Goal: Check status: Check status

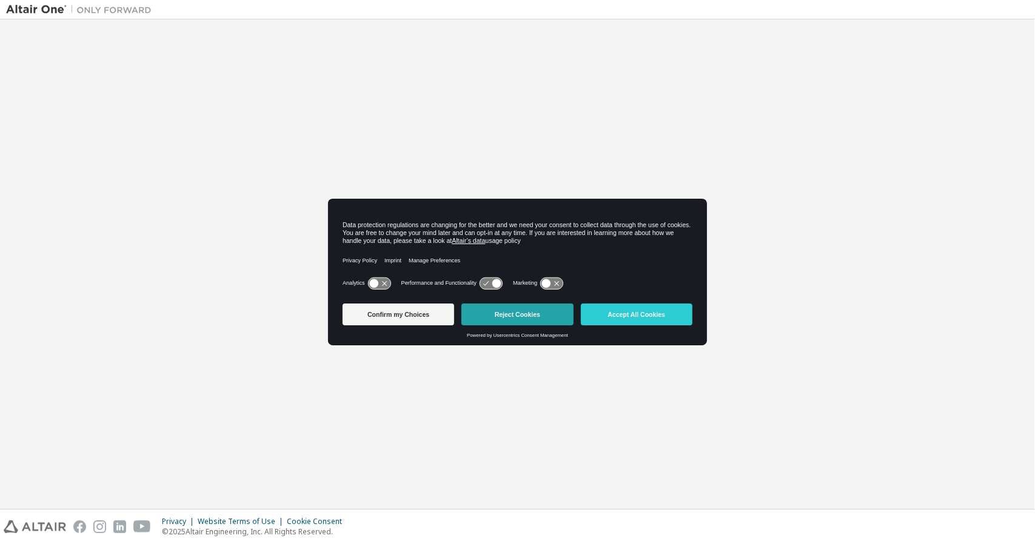
click at [516, 313] on button "Reject Cookies" at bounding box center [517, 315] width 112 height 22
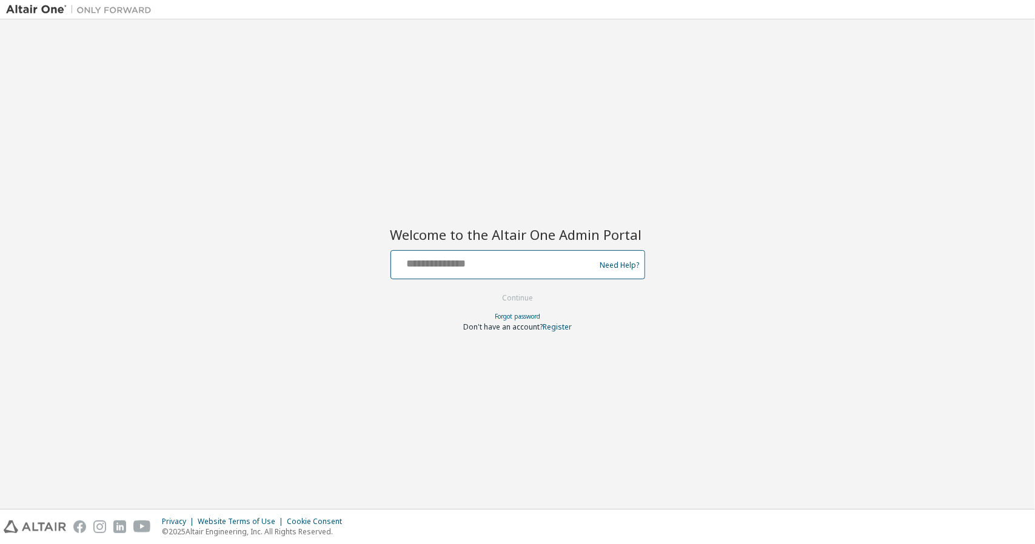
click at [439, 268] on input "text" at bounding box center [495, 262] width 198 height 18
type input "**********"
click at [510, 297] on button "Continue" at bounding box center [517, 298] width 56 height 18
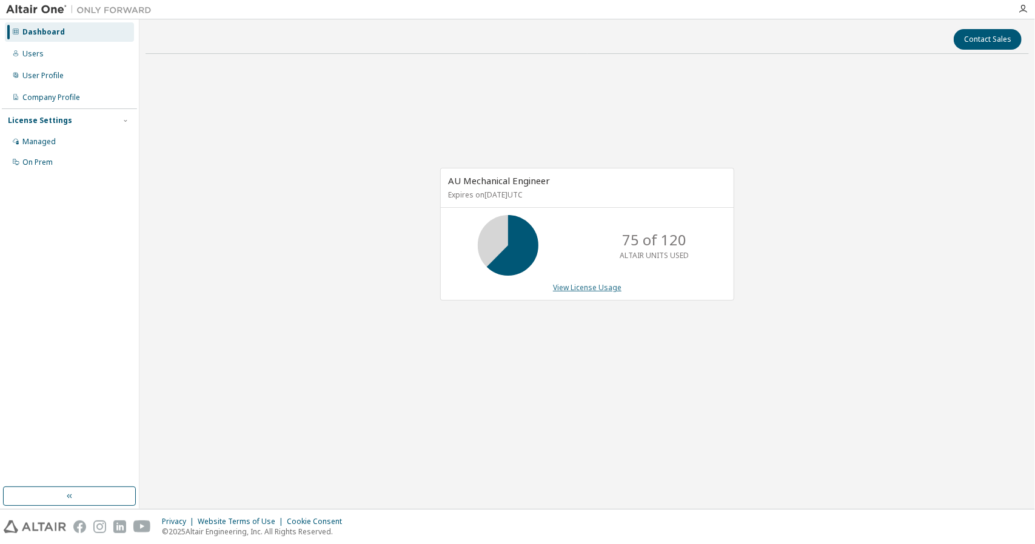
click at [588, 288] on link "View License Usage" at bounding box center [587, 287] width 68 height 10
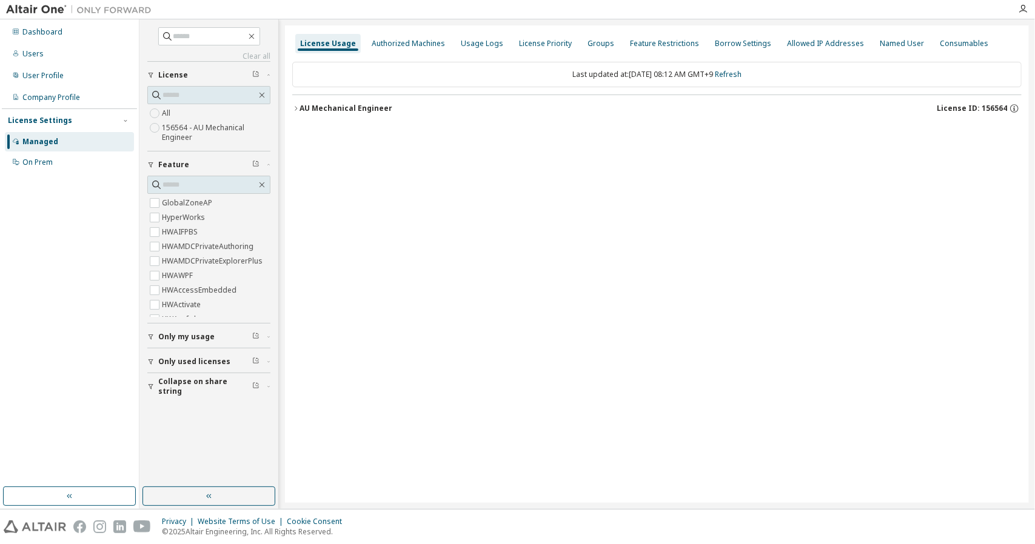
click at [180, 359] on span "Only used licenses" at bounding box center [194, 362] width 72 height 10
click at [296, 106] on icon "button" at bounding box center [295, 108] width 7 height 7
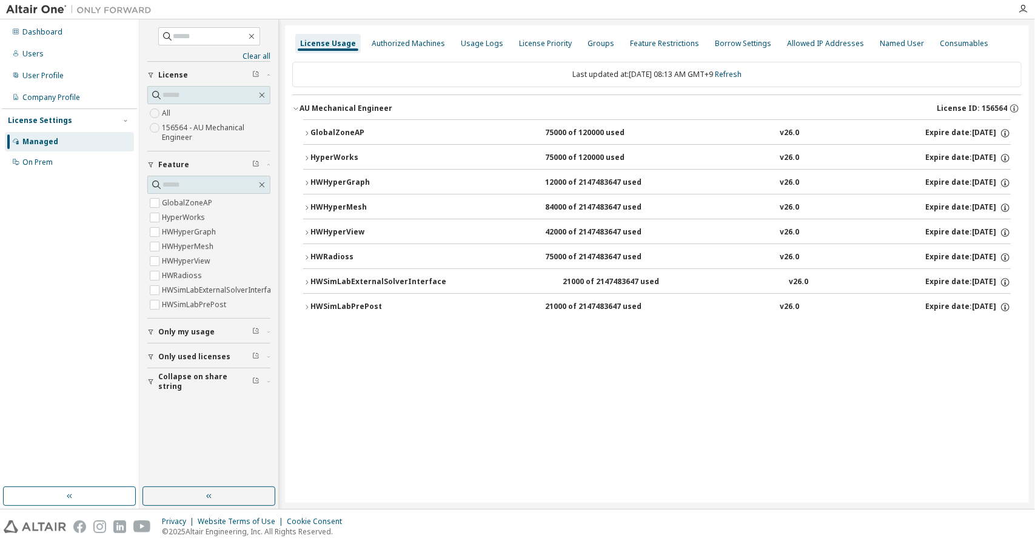
click at [305, 155] on icon "button" at bounding box center [306, 158] width 7 height 7
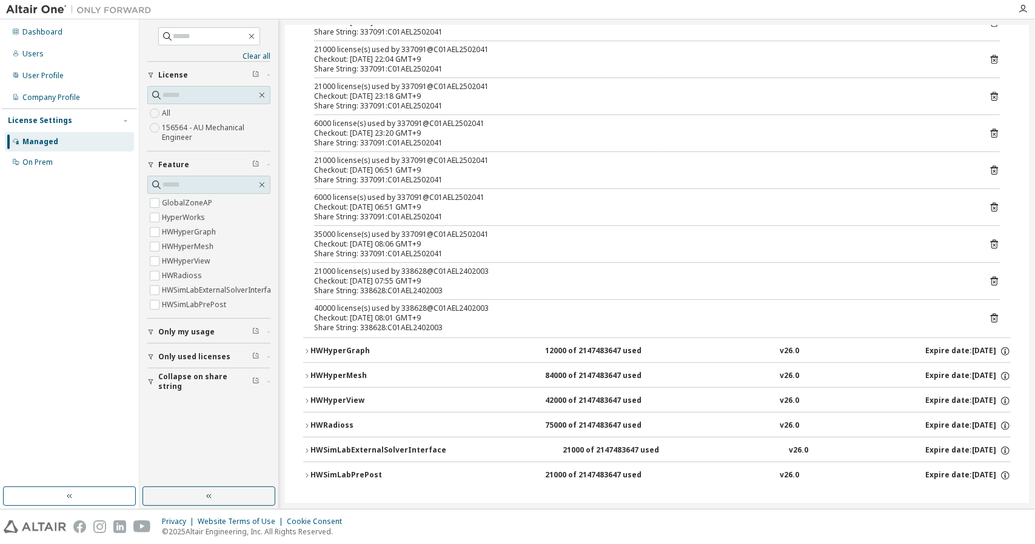
scroll to position [273, 0]
click at [307, 447] on icon "button" at bounding box center [306, 450] width 7 height 7
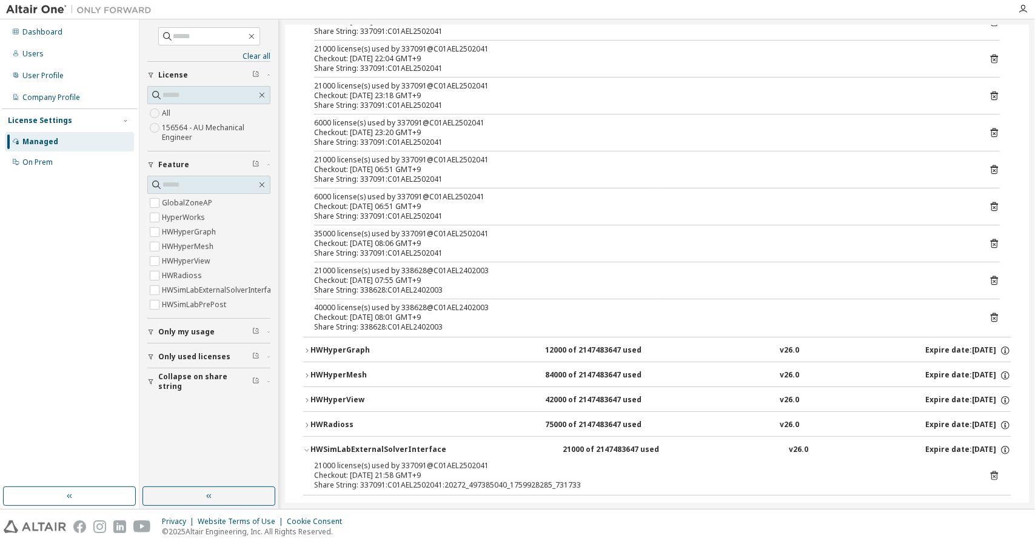
click at [307, 447] on icon "button" at bounding box center [306, 450] width 7 height 7
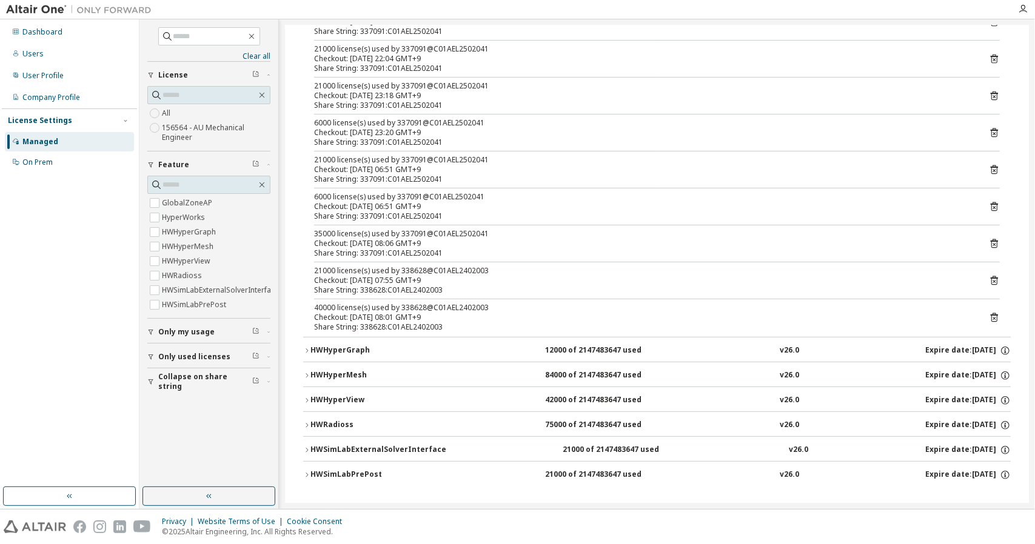
click at [307, 422] on icon "button" at bounding box center [306, 425] width 7 height 7
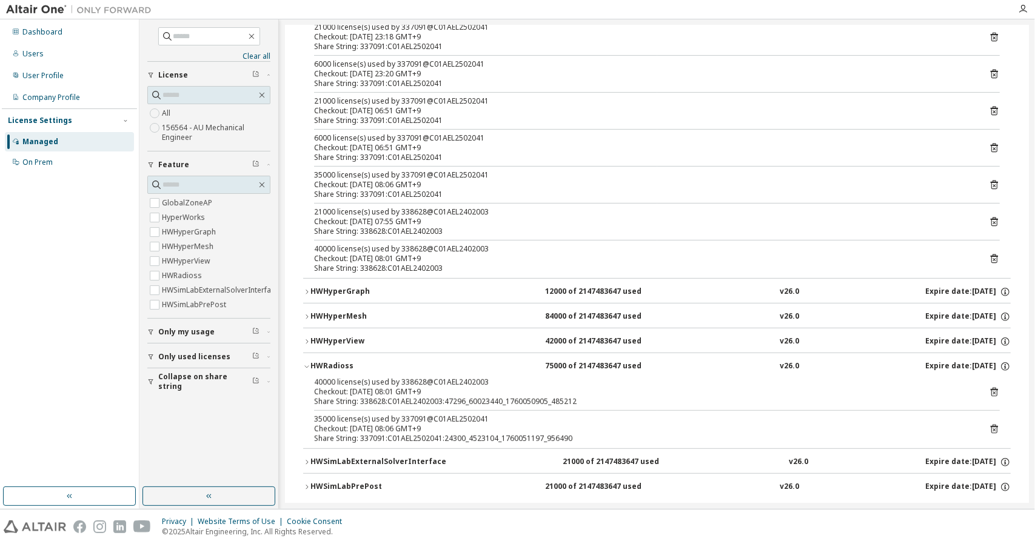
scroll to position [333, 0]
click at [307, 361] on icon "button" at bounding box center [306, 364] width 7 height 7
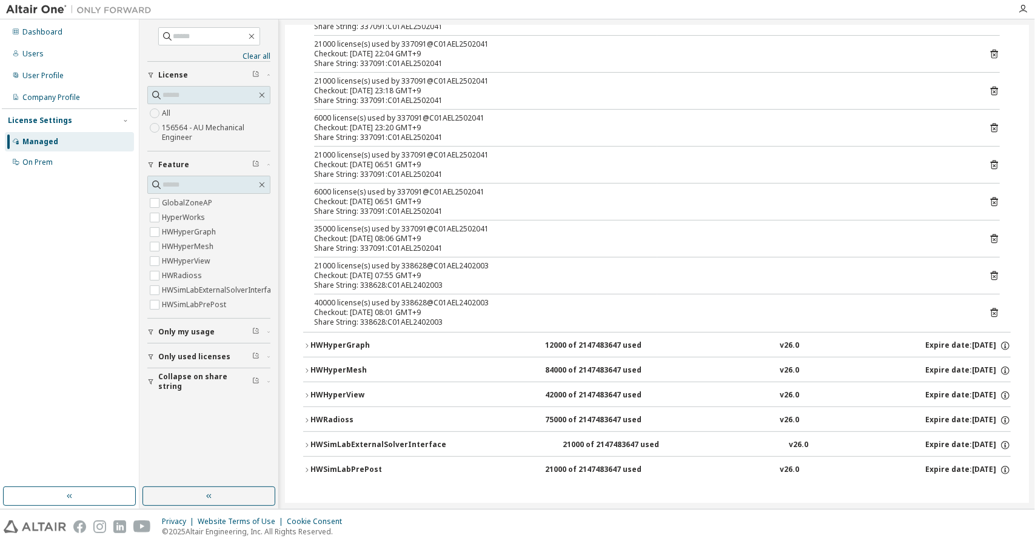
scroll to position [273, 0]
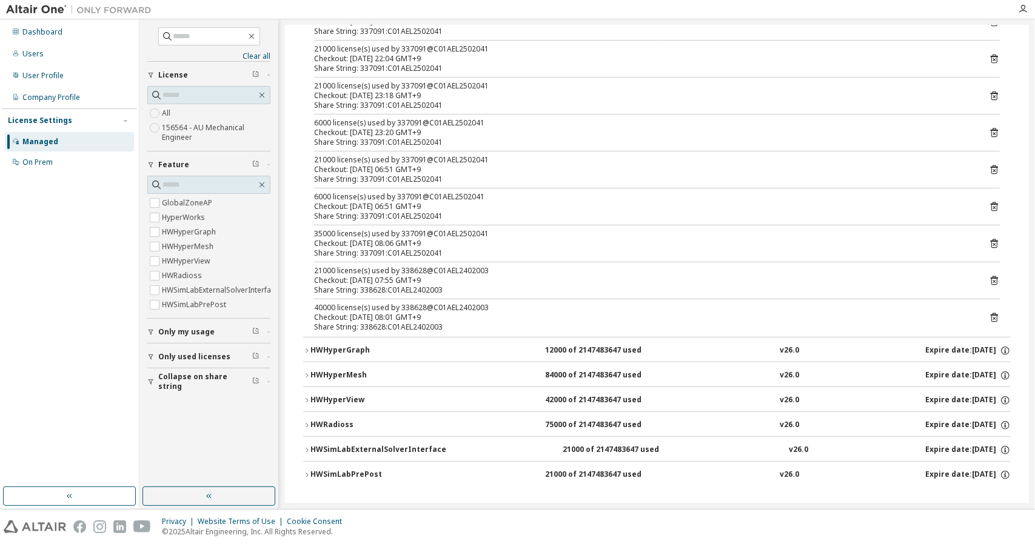
click at [304, 373] on icon "button" at bounding box center [306, 375] width 7 height 7
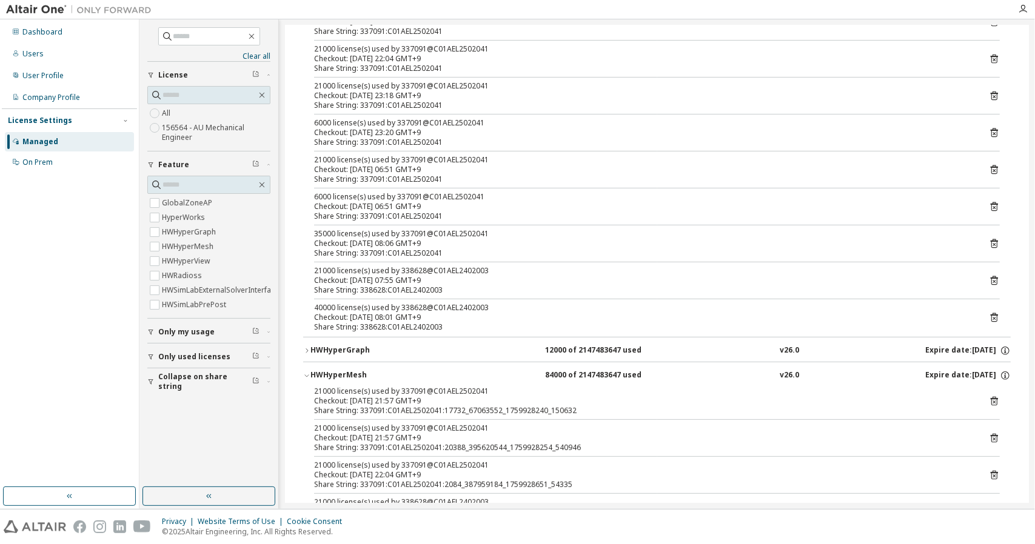
click at [304, 373] on icon "button" at bounding box center [306, 375] width 7 height 7
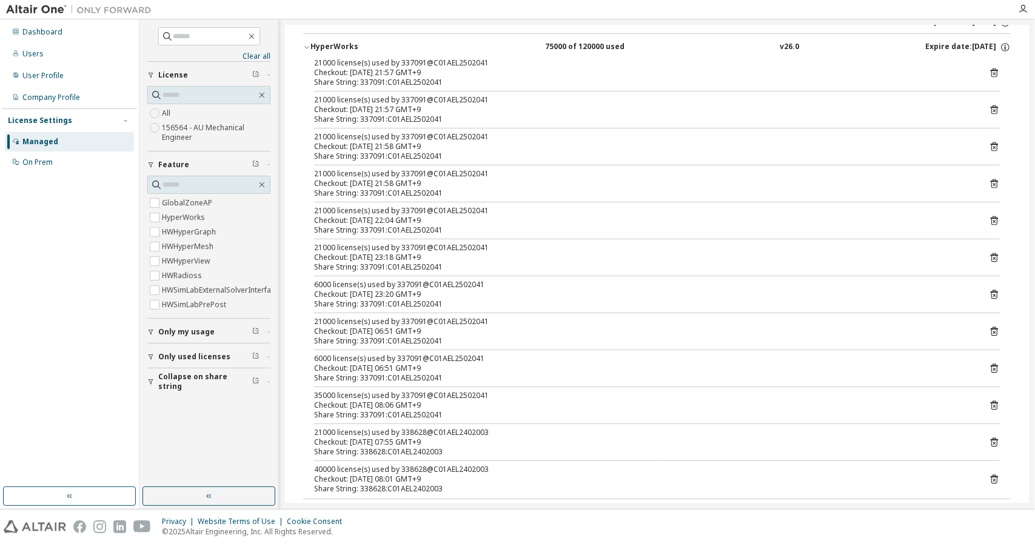
scroll to position [110, 0]
